Goal: Task Accomplishment & Management: Manage account settings

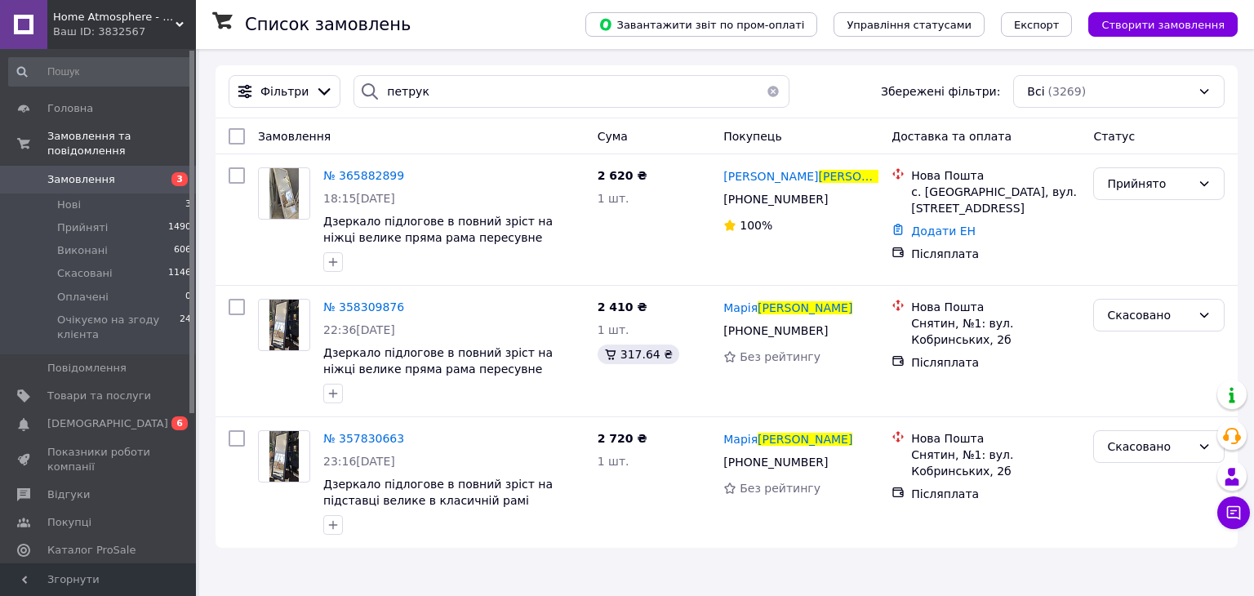
click at [763, 89] on button "button" at bounding box center [773, 91] width 33 height 33
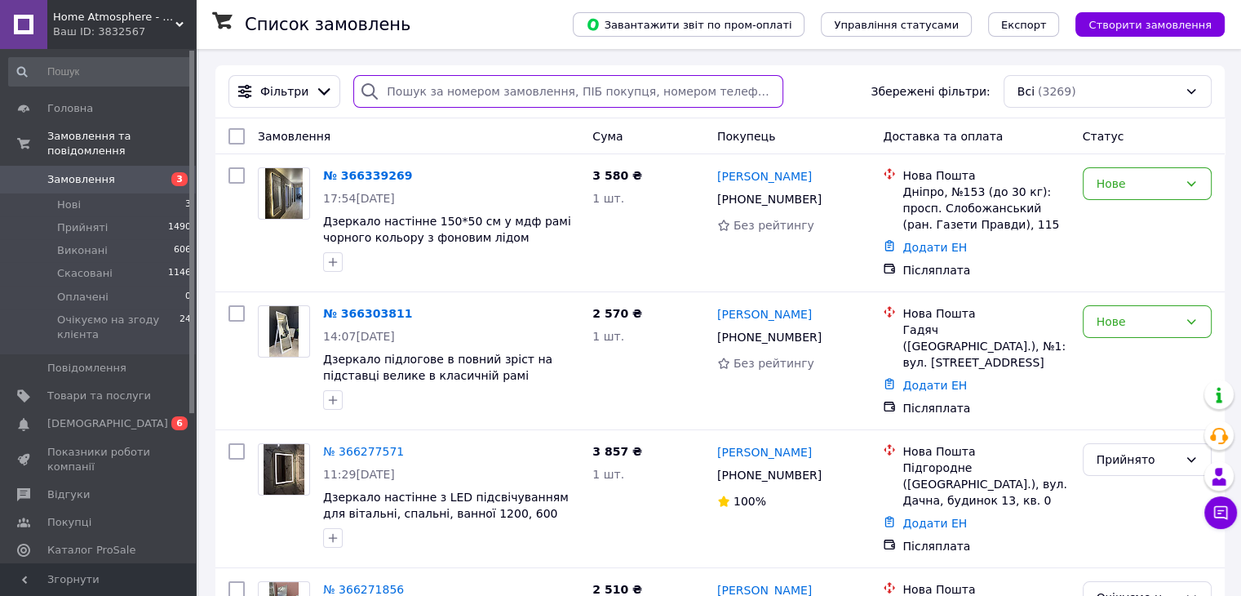
click at [712, 89] on input "search" at bounding box center [568, 91] width 430 height 33
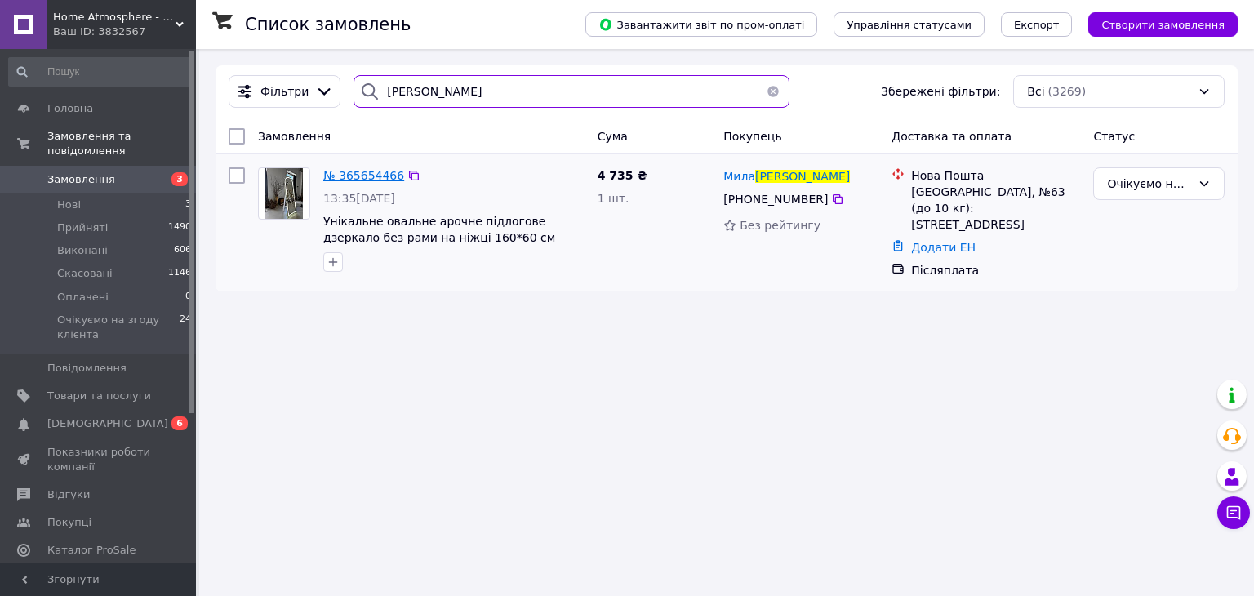
type input "[PERSON_NAME]"
click at [366, 171] on span "№ 365654466" at bounding box center [363, 175] width 81 height 13
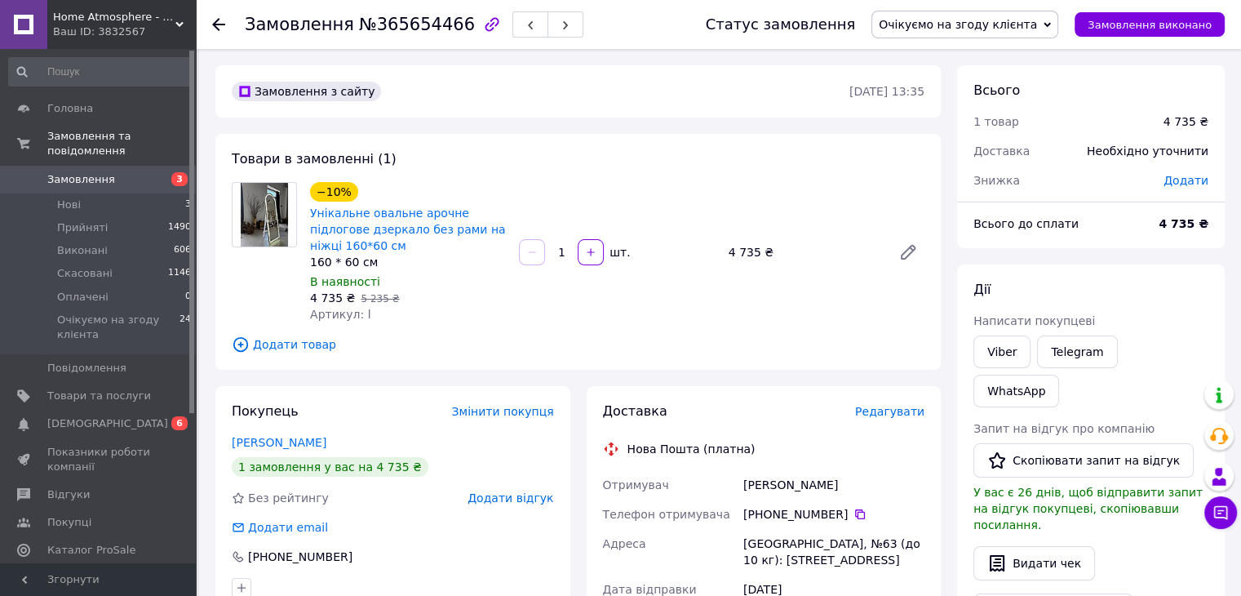
click at [771, 487] on div "[PERSON_NAME]" at bounding box center [834, 484] width 188 height 29
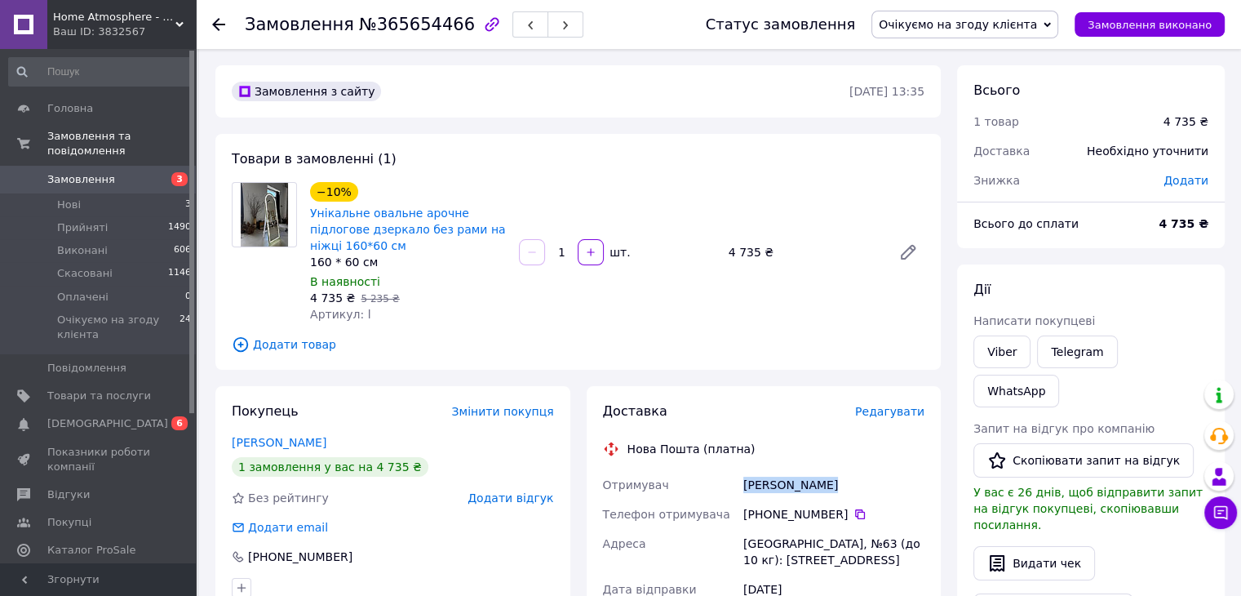
copy div "[PERSON_NAME]"
click at [1037, 22] on span "Очікуємо на згоду клієнта" at bounding box center [958, 24] width 158 height 13
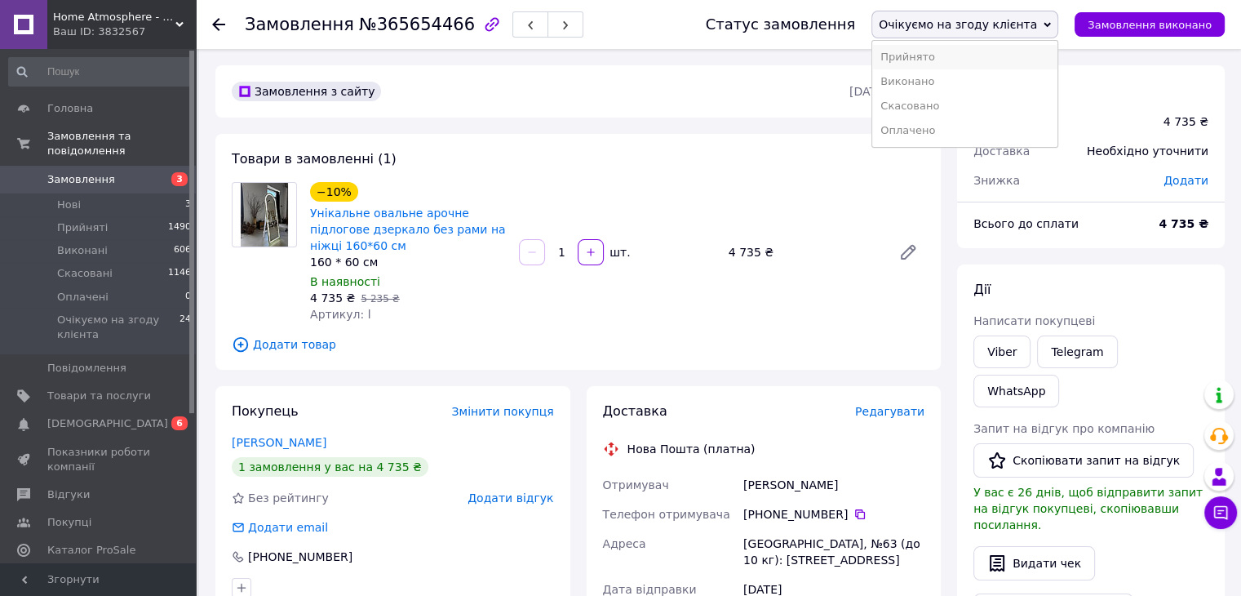
click at [1035, 59] on li "Прийнято" at bounding box center [965, 57] width 185 height 24
click at [854, 511] on icon at bounding box center [860, 514] width 13 height 13
click at [220, 24] on icon at bounding box center [218, 24] width 13 height 13
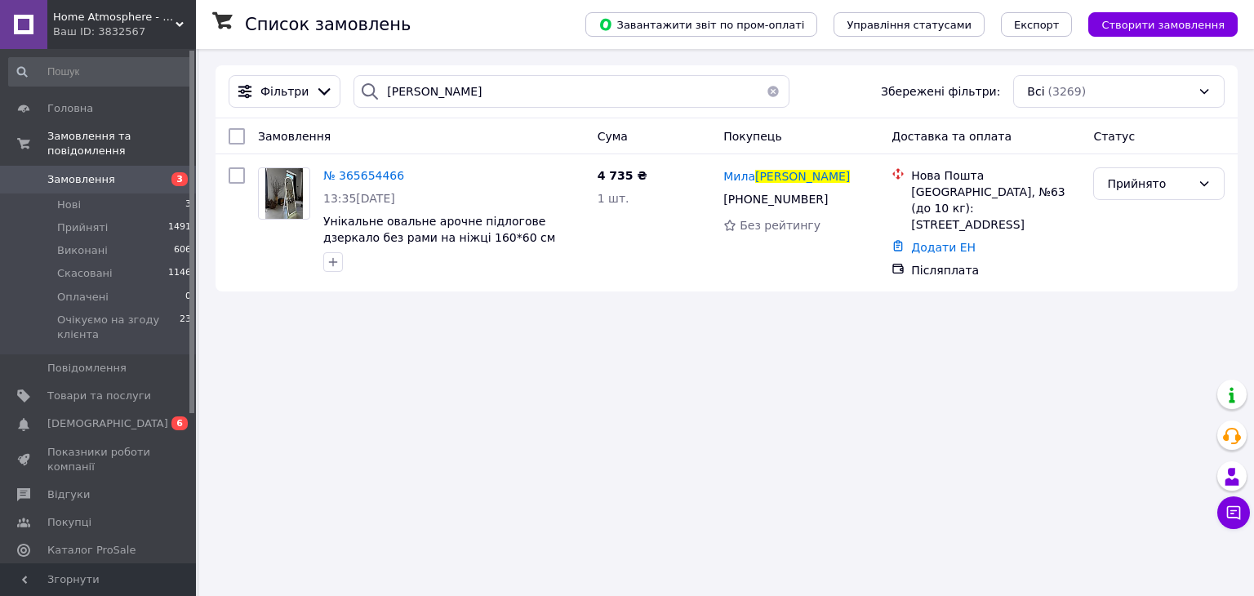
click at [766, 89] on button "button" at bounding box center [773, 91] width 33 height 33
